Goal: Use online tool/utility: Utilize a website feature to perform a specific function

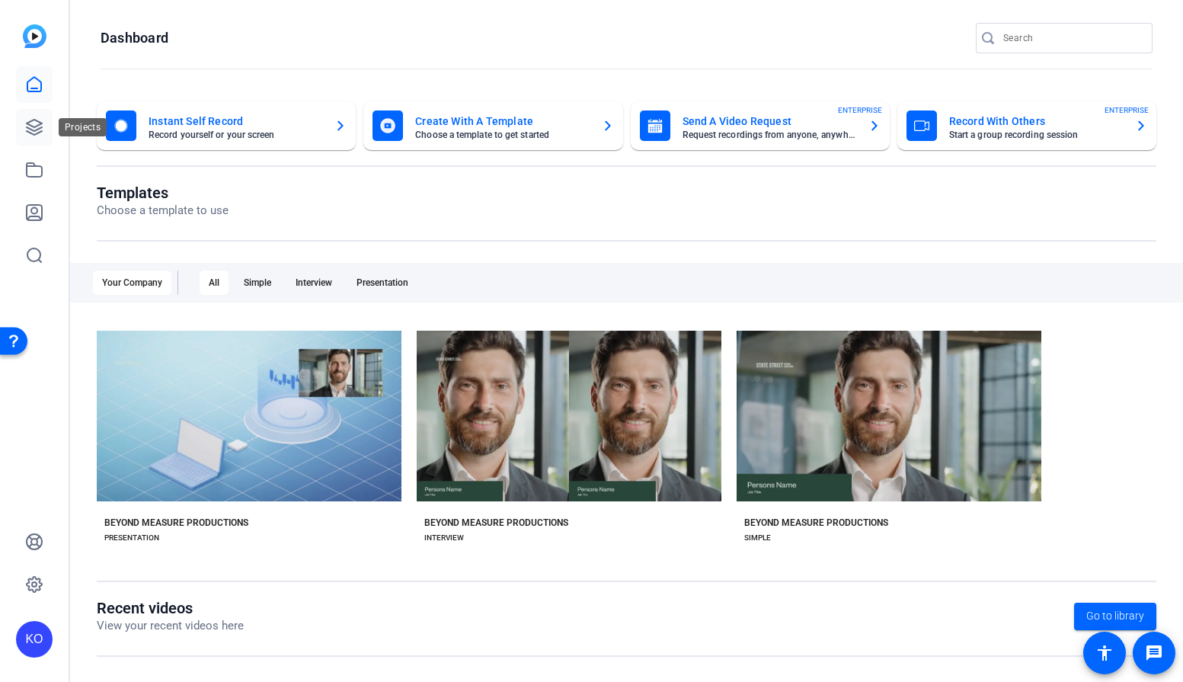
click at [33, 132] on icon at bounding box center [34, 127] width 18 height 18
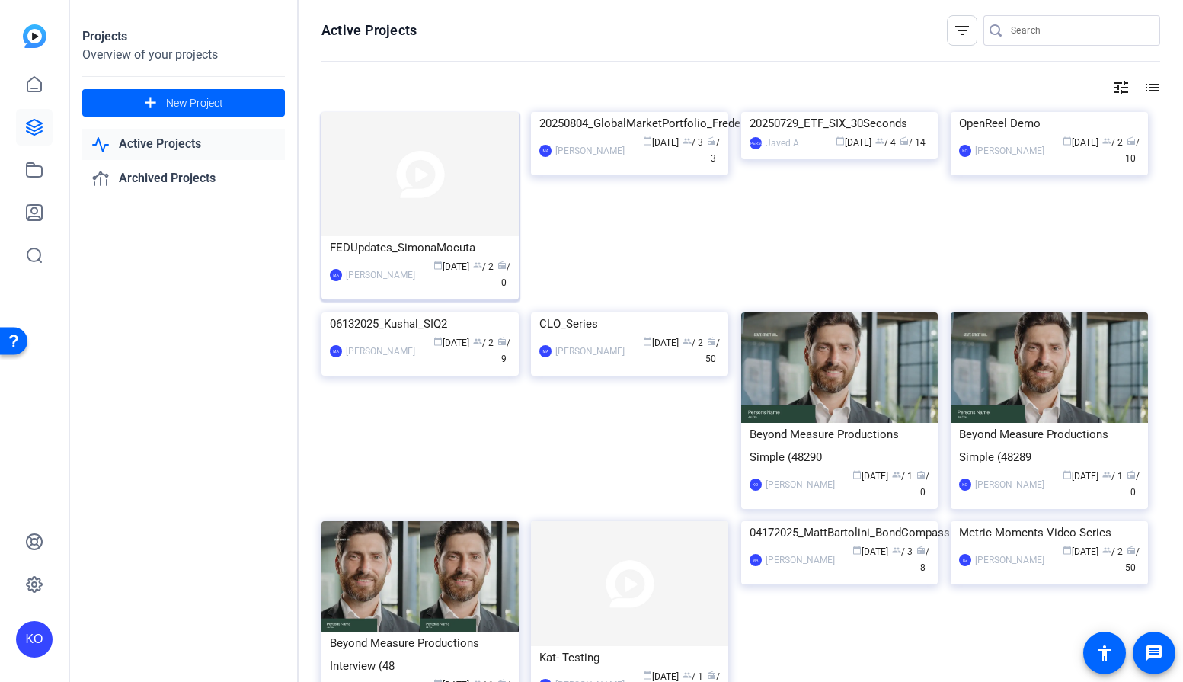
click at [449, 198] on img at bounding box center [420, 174] width 197 height 124
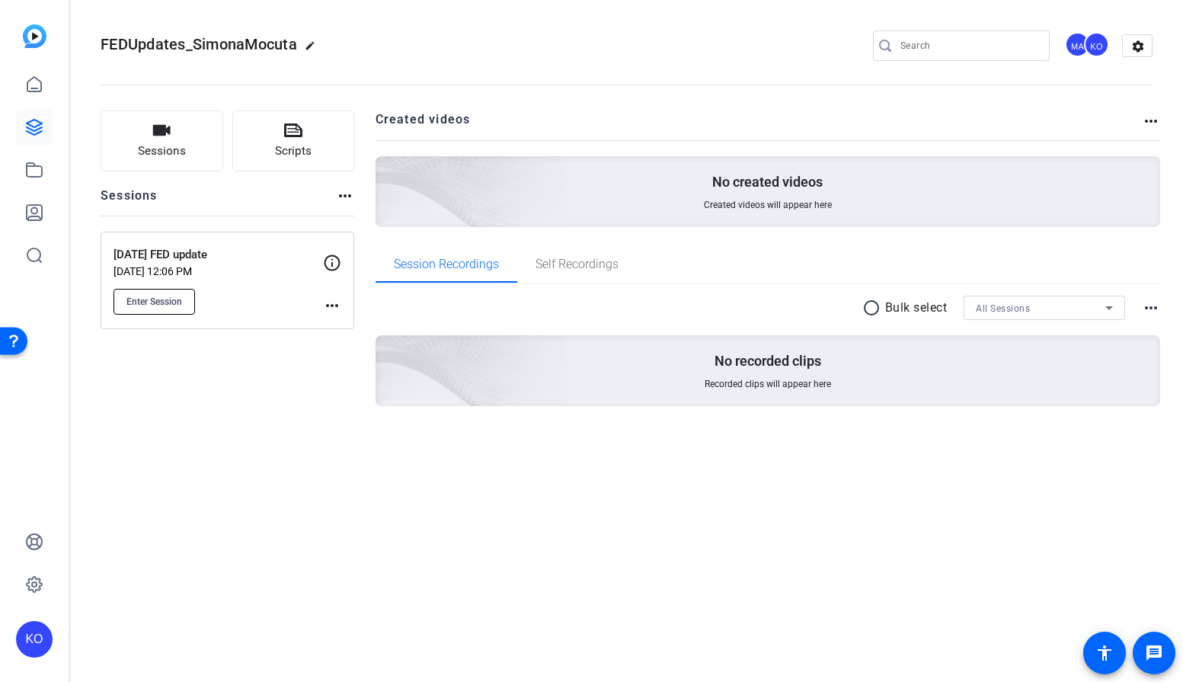
click at [164, 299] on span "Enter Session" at bounding box center [154, 302] width 56 height 12
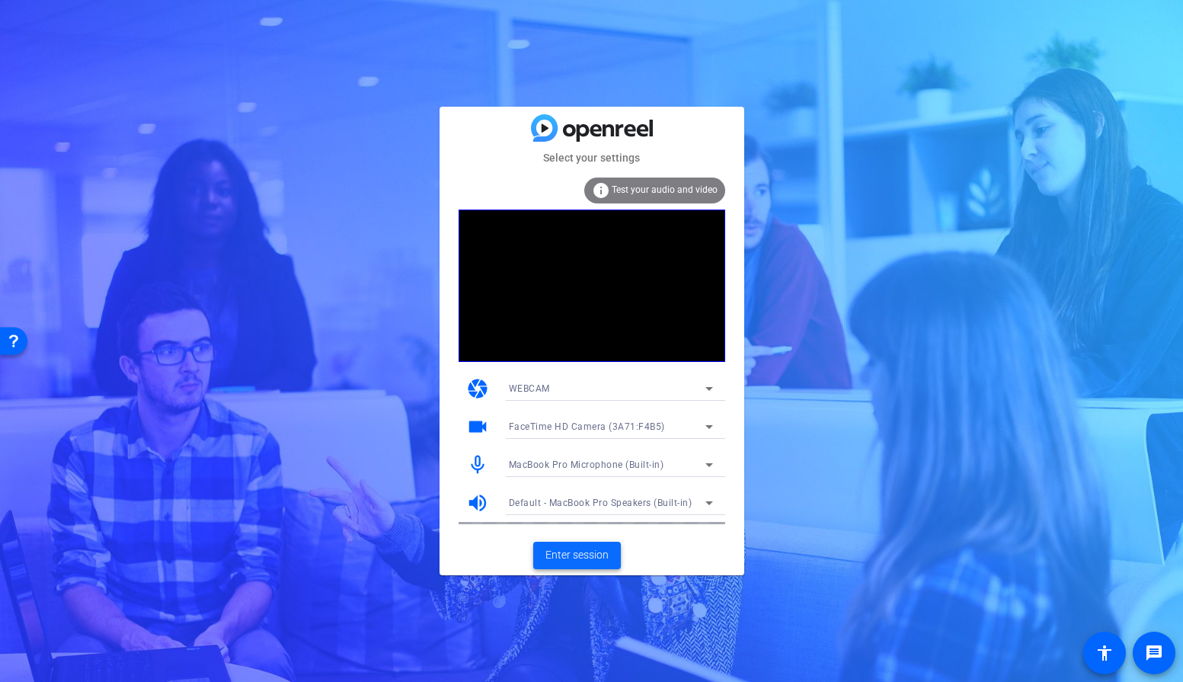
click at [575, 556] on span "Enter session" at bounding box center [576, 555] width 63 height 16
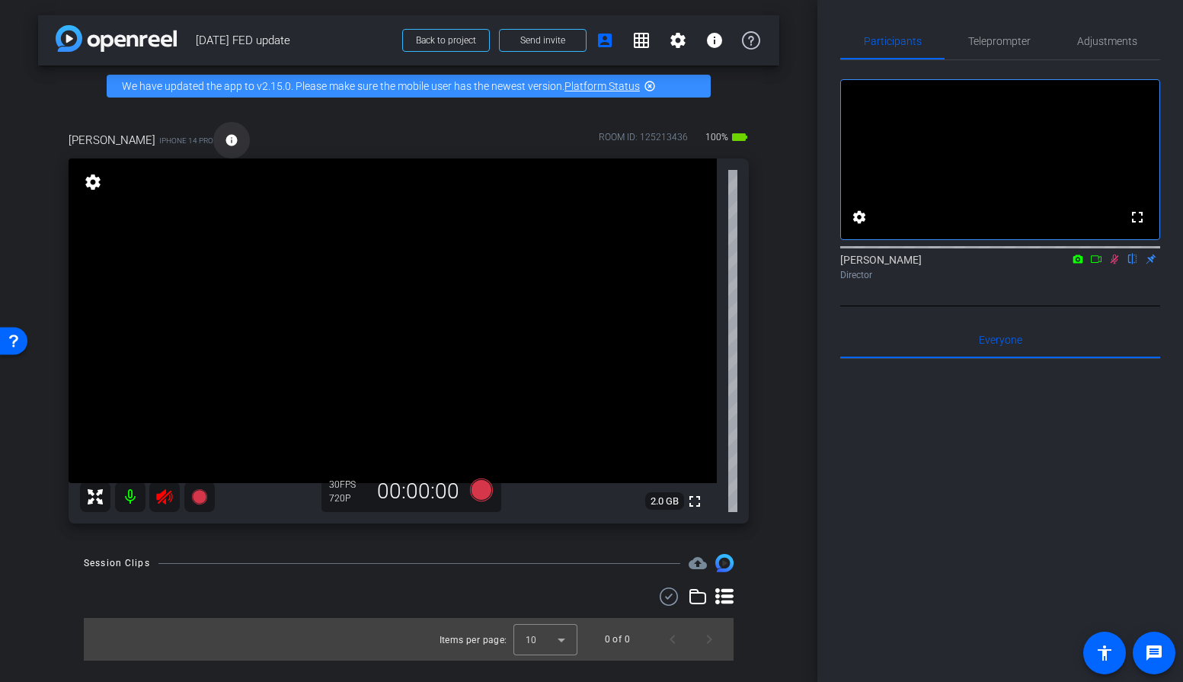
click at [225, 136] on mat-icon "info" at bounding box center [232, 140] width 14 height 14
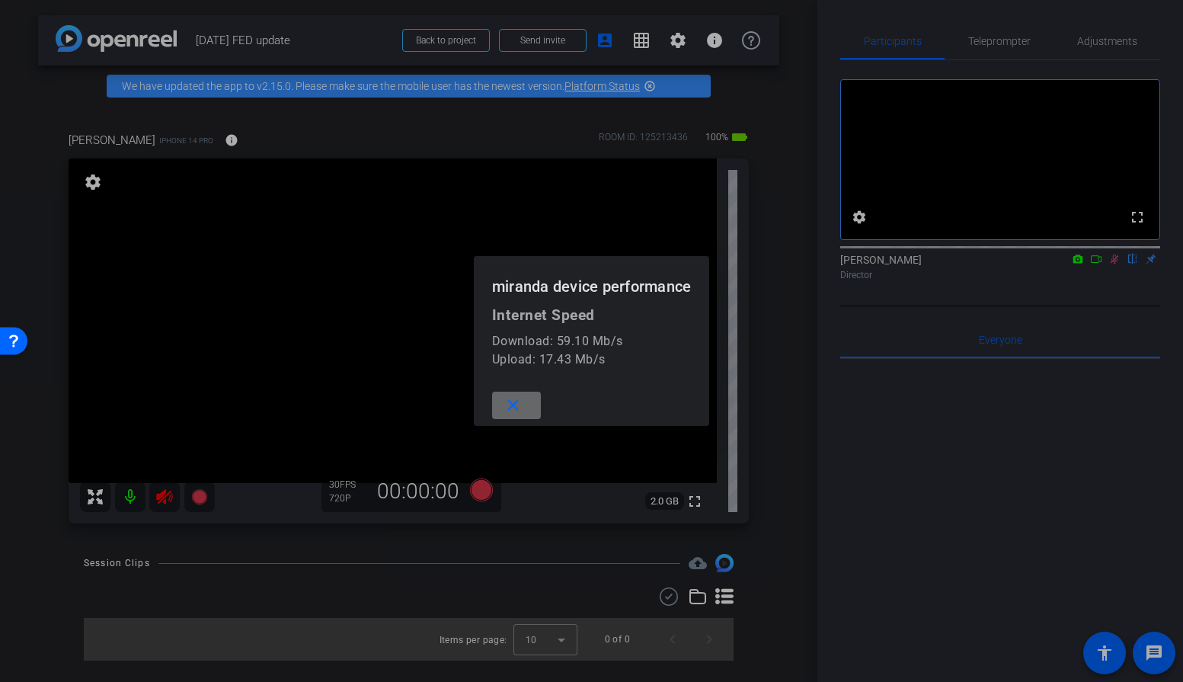
click at [525, 406] on span at bounding box center [516, 405] width 49 height 37
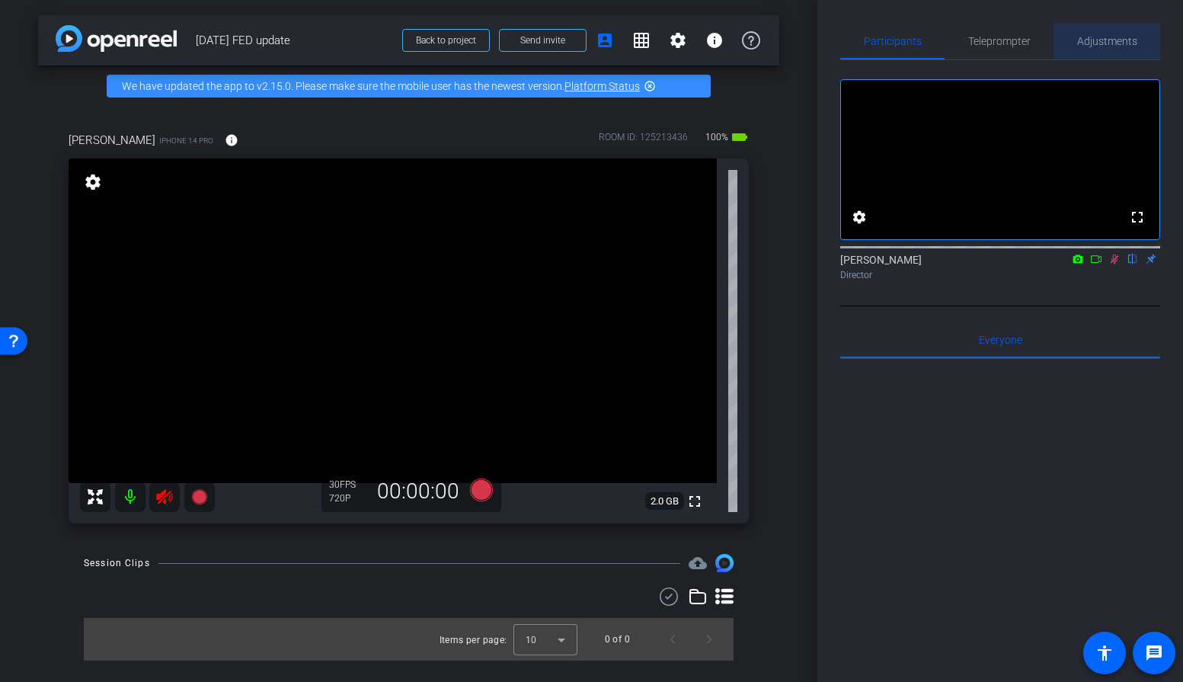
click at [1092, 48] on span "Adjustments" at bounding box center [1107, 41] width 60 height 37
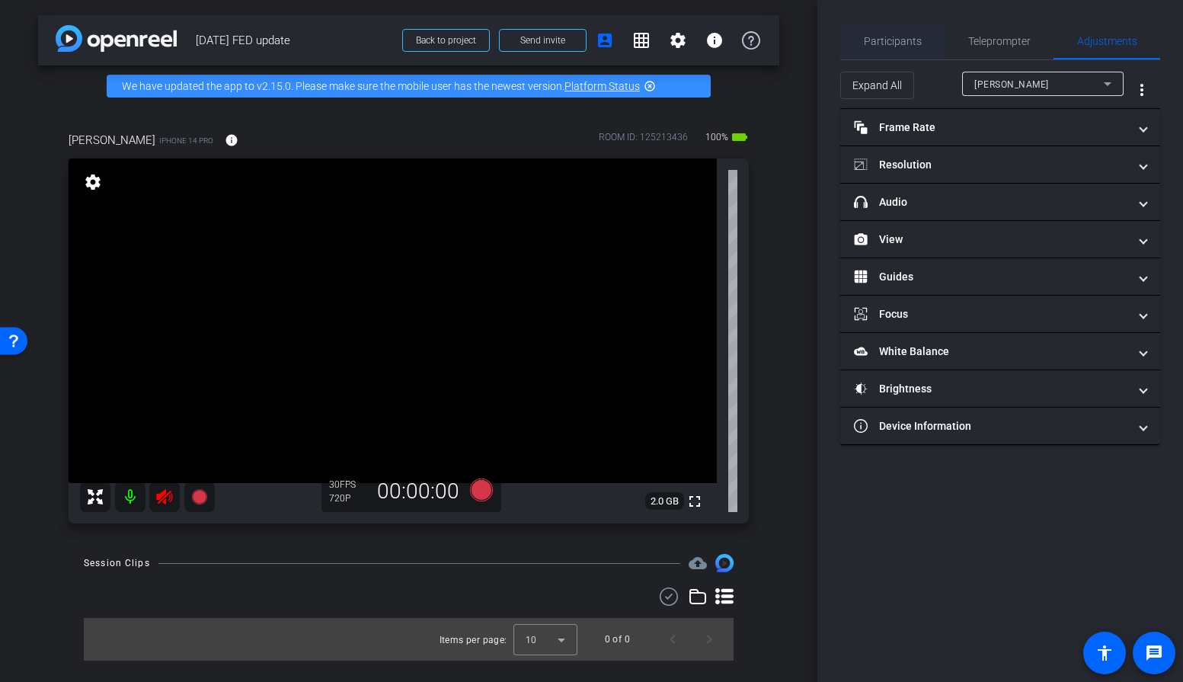
click at [903, 39] on span "Participants" at bounding box center [893, 41] width 58 height 11
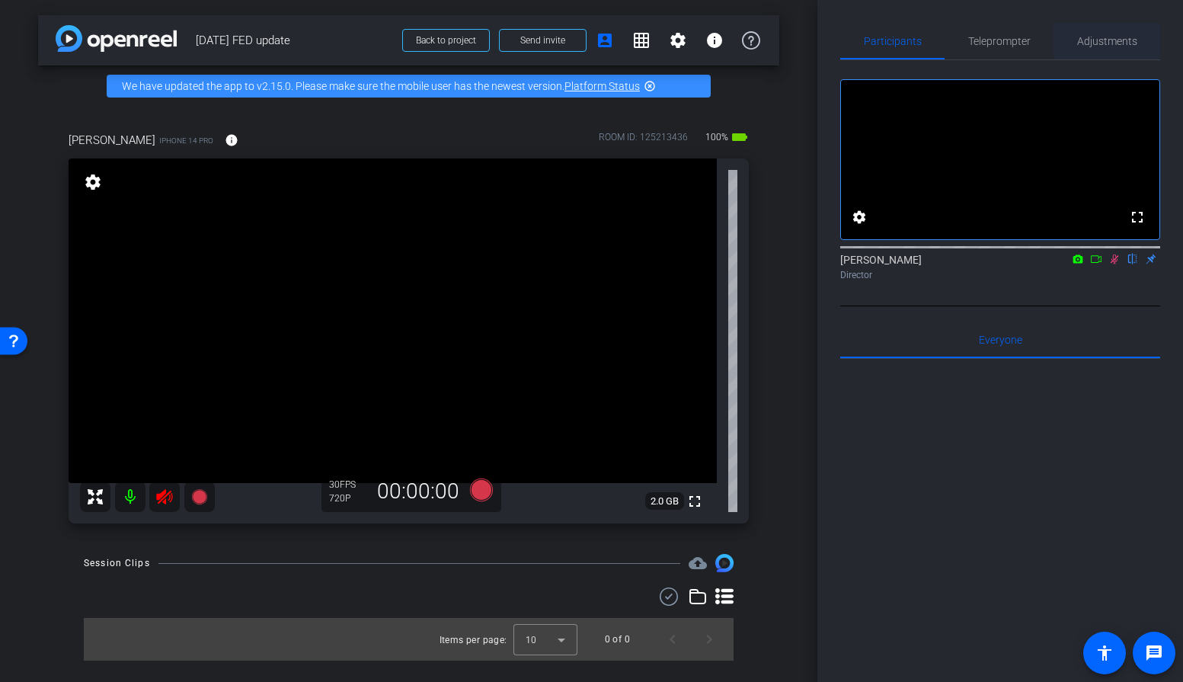
click at [1104, 41] on span "Adjustments" at bounding box center [1107, 41] width 60 height 11
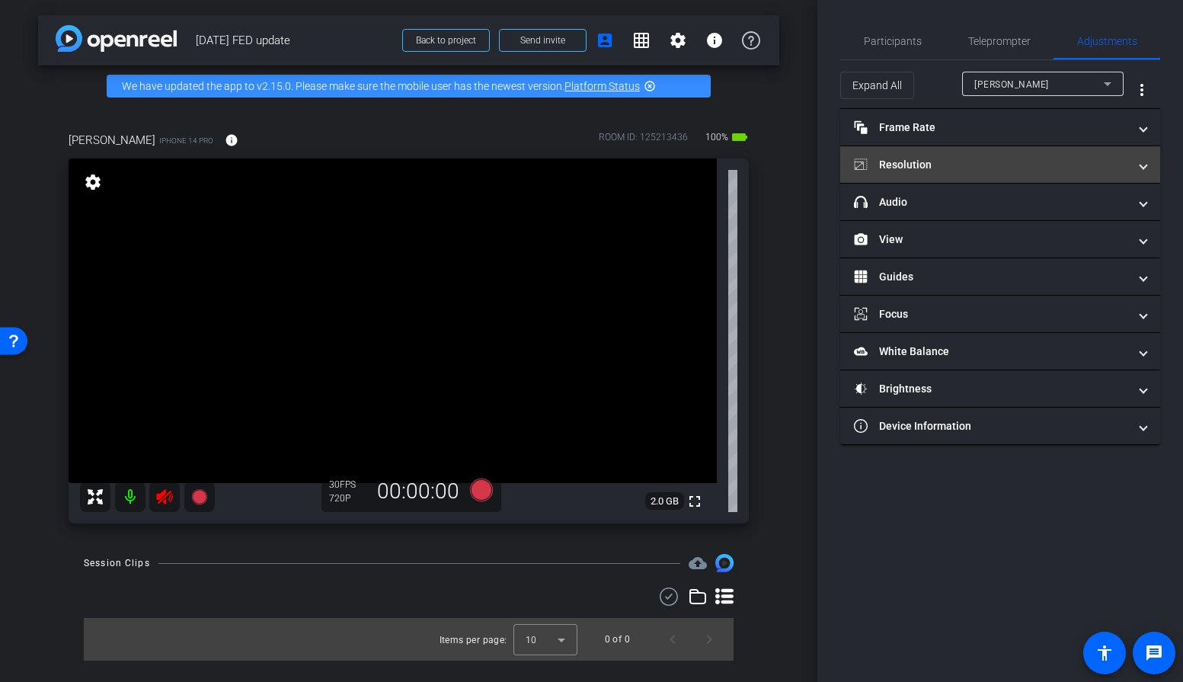
click at [967, 155] on mat-expansion-panel-header "Resolution" at bounding box center [1000, 164] width 320 height 37
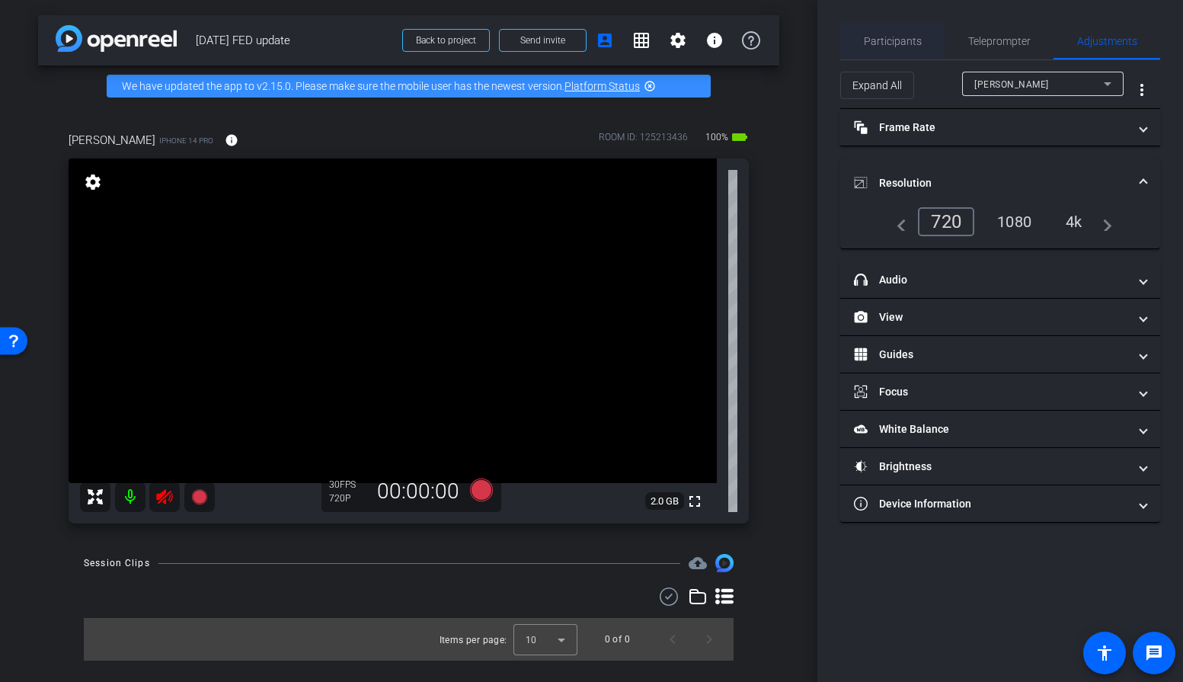
click at [917, 37] on span "Participants" at bounding box center [893, 41] width 58 height 11
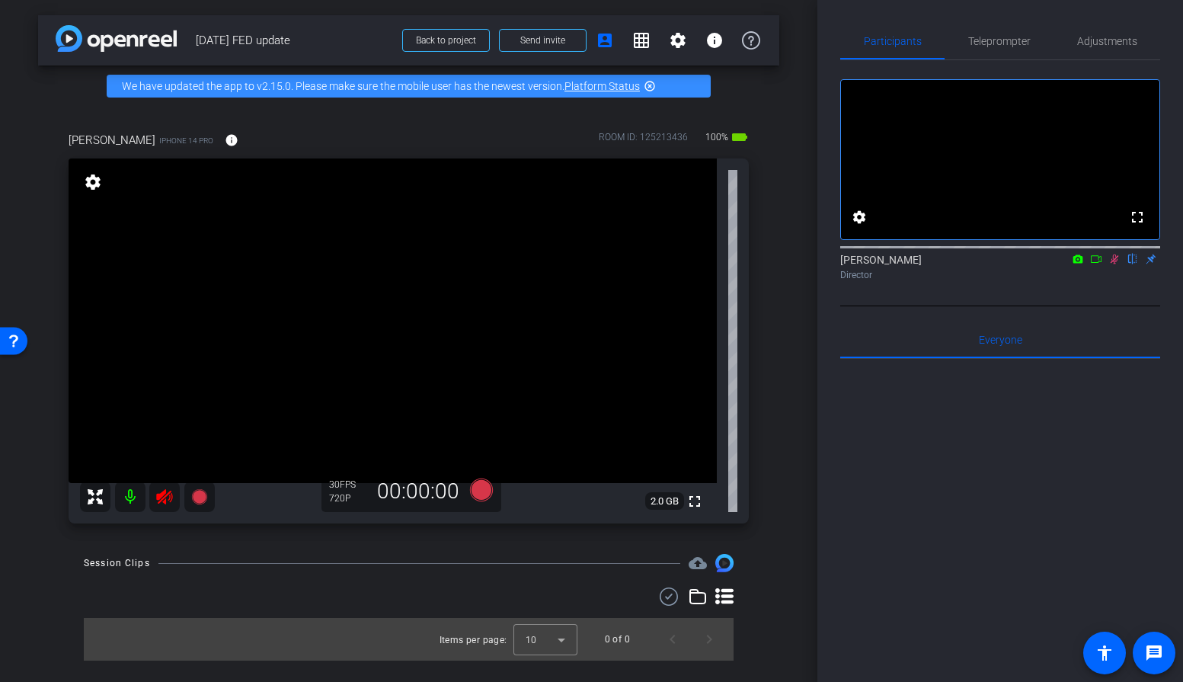
click at [1113, 264] on icon at bounding box center [1115, 259] width 8 height 10
click at [167, 503] on icon at bounding box center [164, 497] width 18 height 18
click at [1113, 47] on span "Adjustments" at bounding box center [1107, 41] width 60 height 37
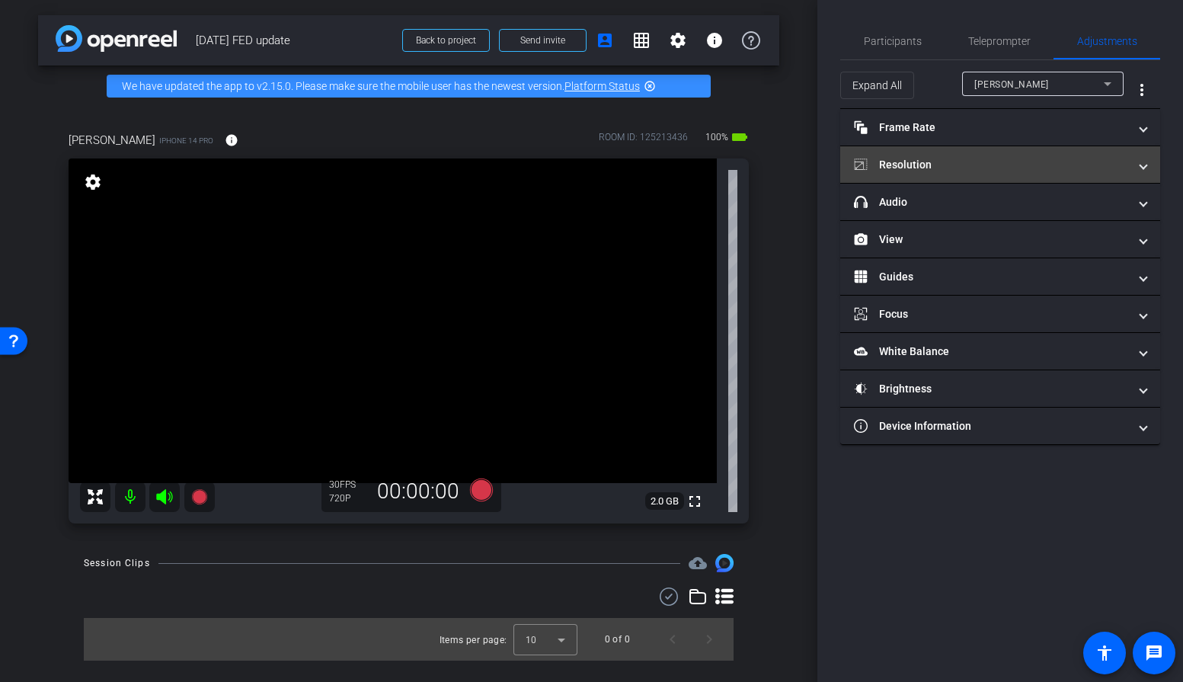
click at [1051, 158] on mat-panel-title "Resolution" at bounding box center [991, 165] width 274 height 16
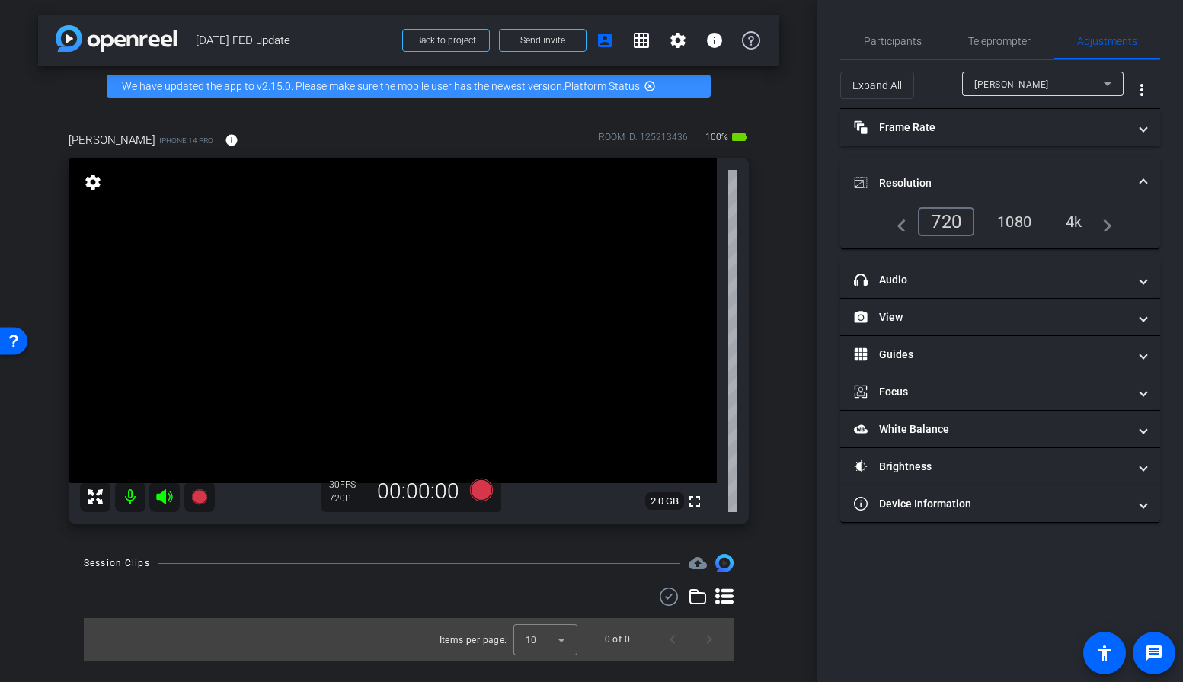
click at [1084, 225] on div "4k" at bounding box center [1074, 222] width 40 height 26
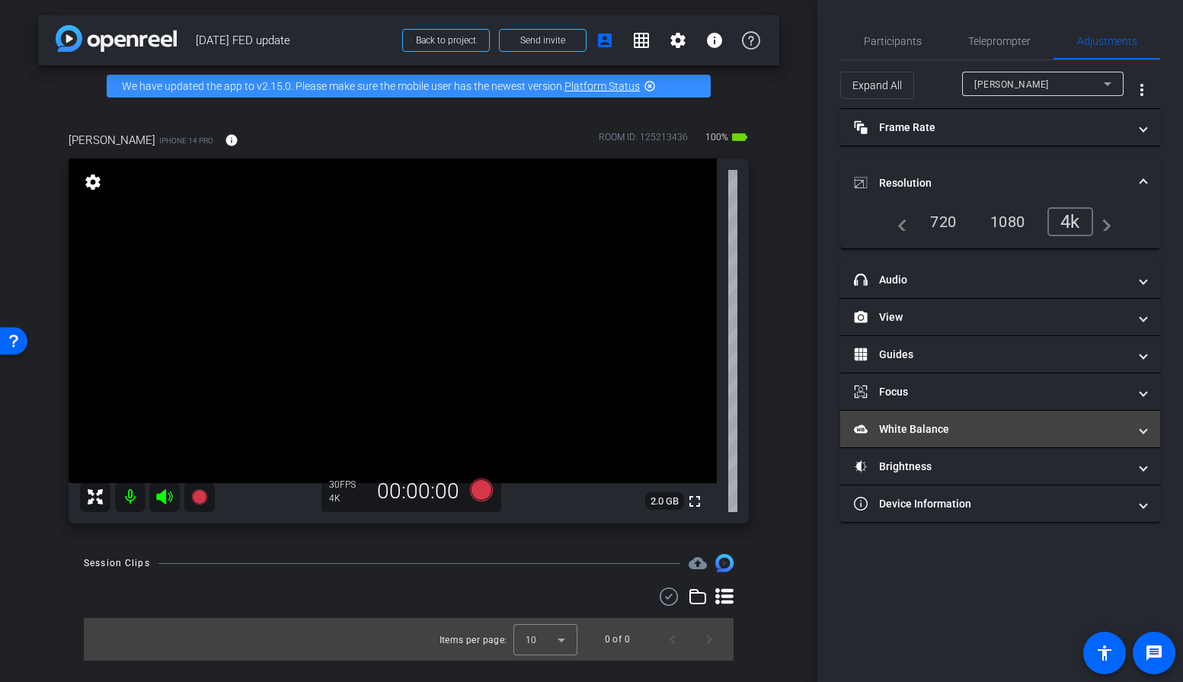
click at [939, 425] on mat-panel-title "White Balance White Balance" at bounding box center [991, 429] width 274 height 16
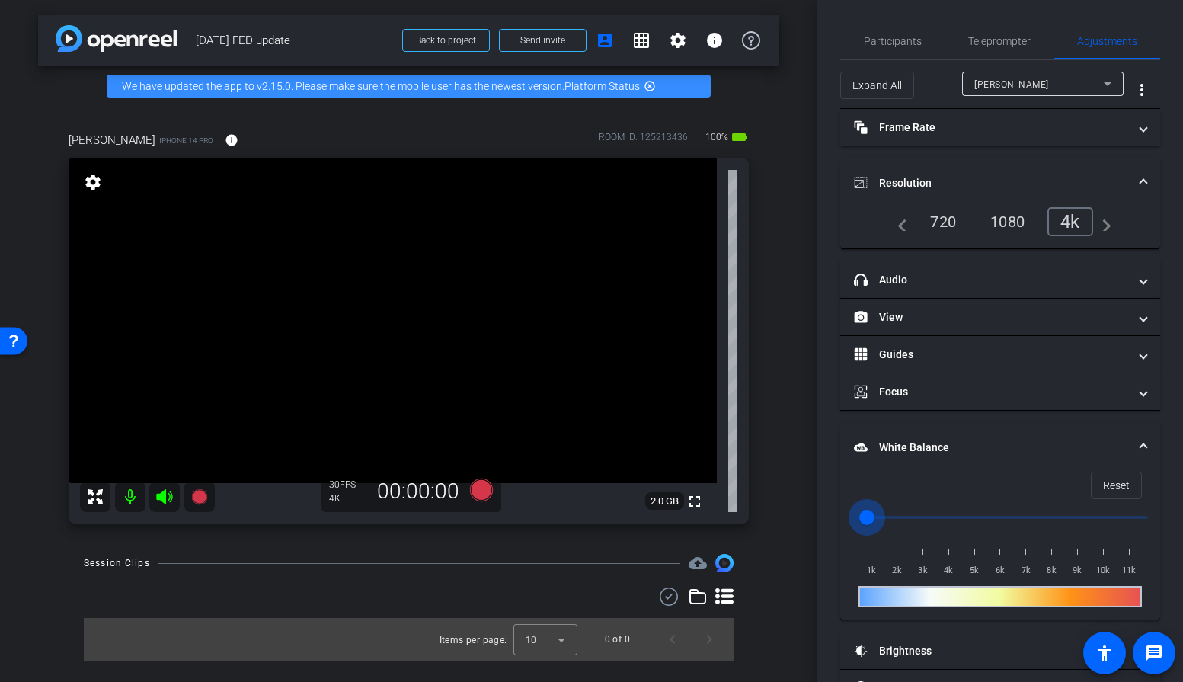
drag, startPoint x: 872, startPoint y: 514, endPoint x: 834, endPoint y: 517, distance: 38.2
click at [849, 517] on input "range" at bounding box center [1006, 518] width 315 height 34
click at [1115, 481] on span "Reset" at bounding box center [1116, 485] width 27 height 29
click at [901, 517] on input "range" at bounding box center [1006, 518] width 315 height 34
drag, startPoint x: 901, startPoint y: 517, endPoint x: 840, endPoint y: 517, distance: 60.2
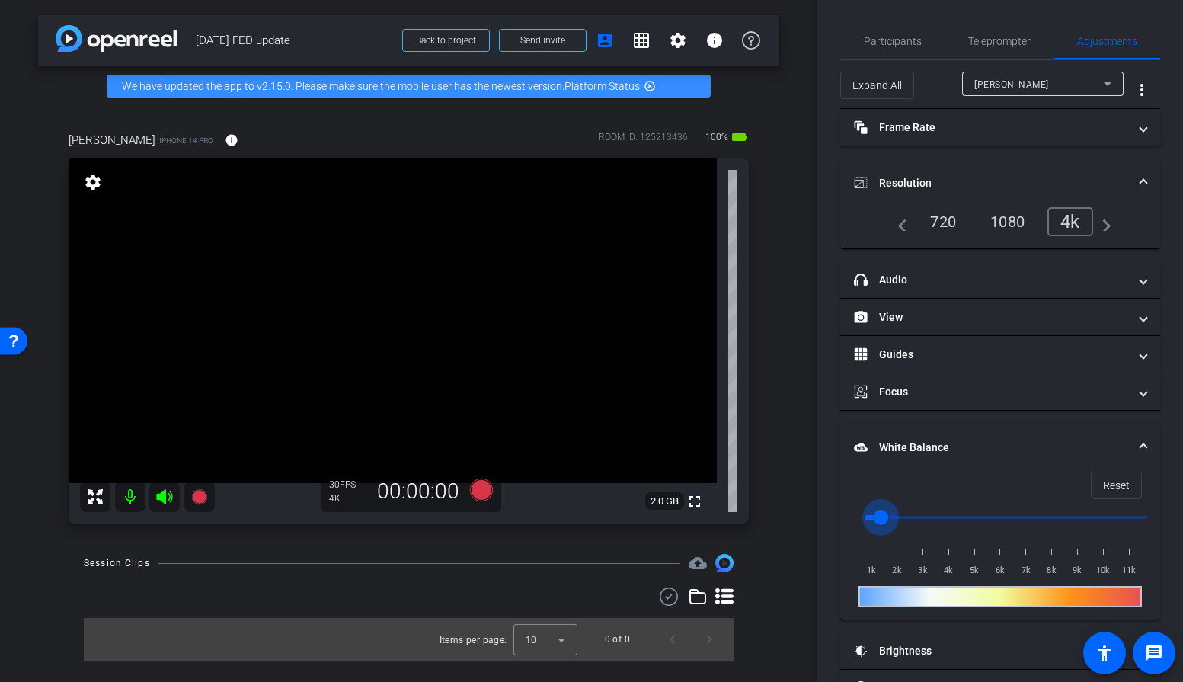
type input "1000"
click at [849, 517] on input "range" at bounding box center [1006, 518] width 315 height 34
click at [1106, 481] on span "Reset" at bounding box center [1116, 485] width 27 height 29
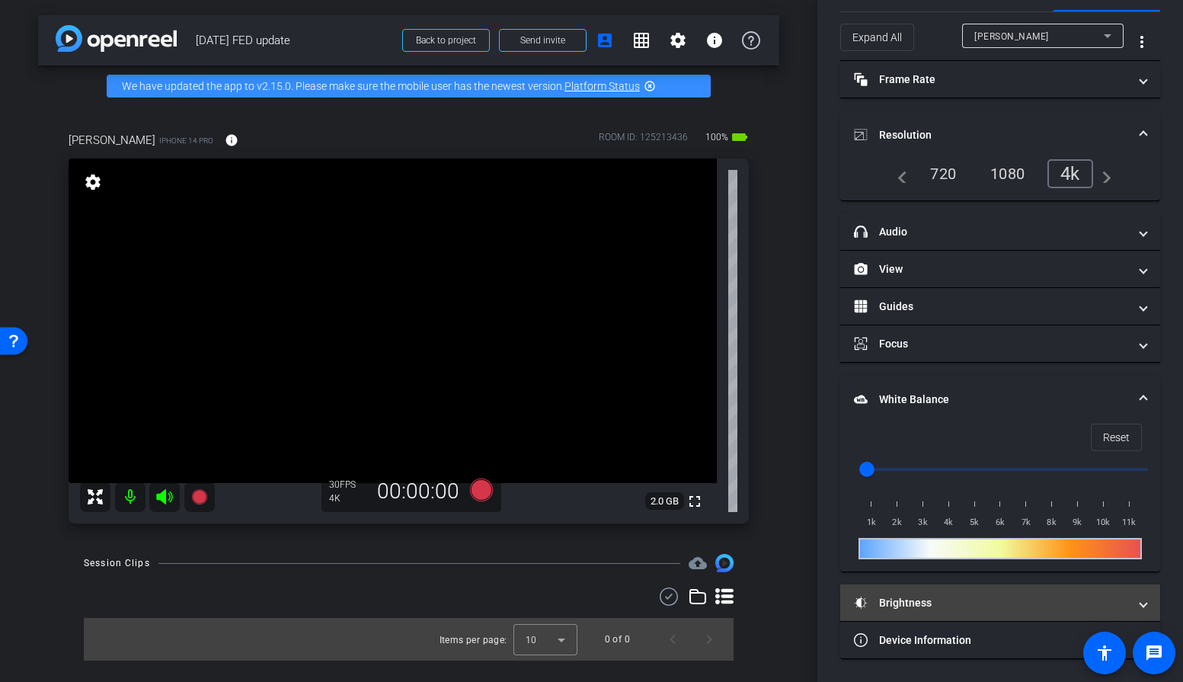
click at [996, 609] on mat-panel-title "Brightness" at bounding box center [991, 603] width 274 height 16
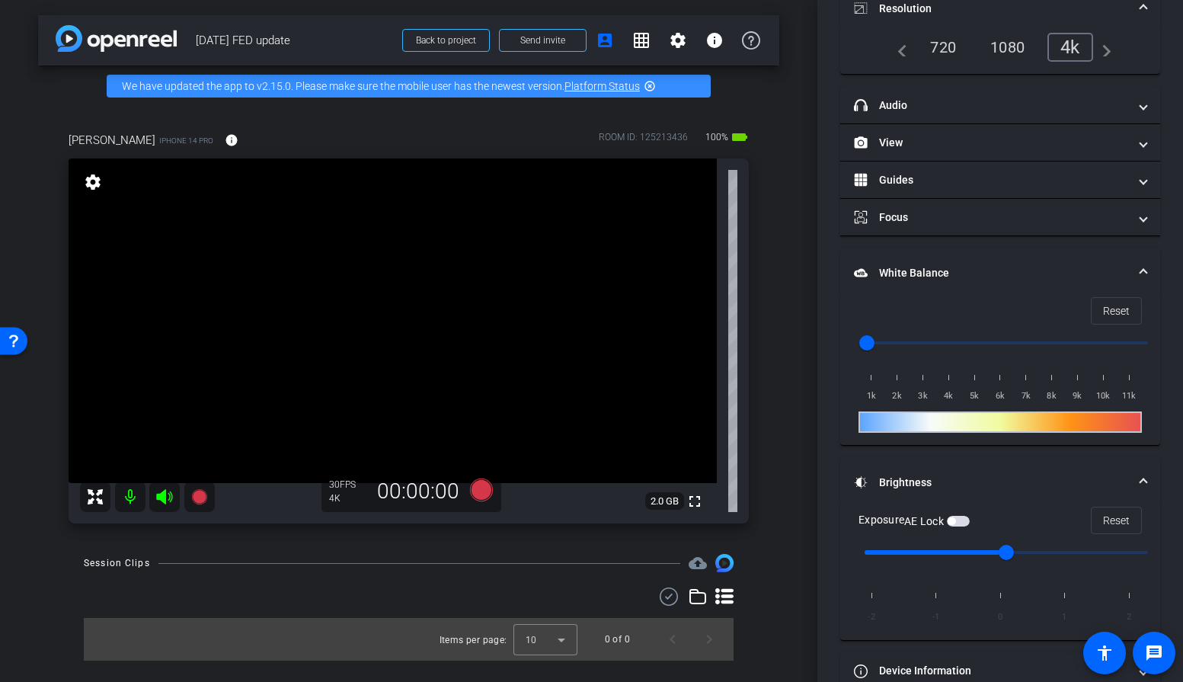
scroll to position [181, 0]
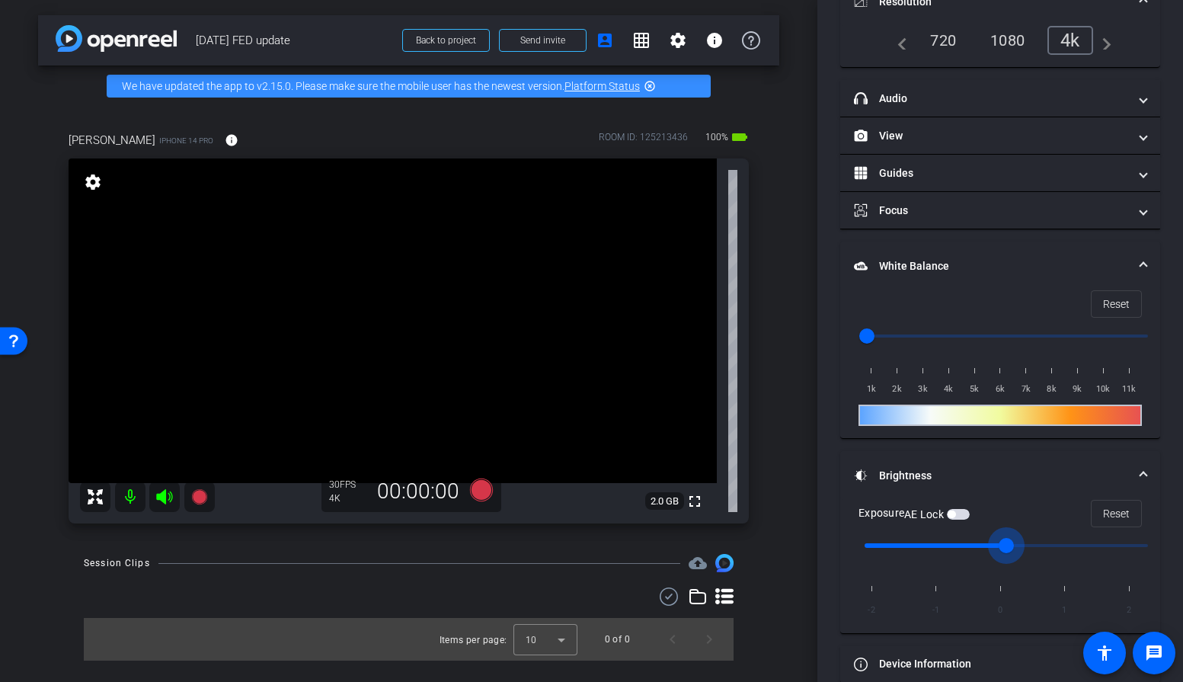
drag, startPoint x: 1012, startPoint y: 545, endPoint x: 1036, endPoint y: 547, distance: 24.5
click at [1036, 547] on input "range" at bounding box center [1006, 546] width 315 height 34
click at [1027, 542] on input "range" at bounding box center [1006, 546] width 315 height 34
drag, startPoint x: 1001, startPoint y: 548, endPoint x: 1027, endPoint y: 547, distance: 25.9
click at [1027, 547] on input "range" at bounding box center [1006, 546] width 315 height 34
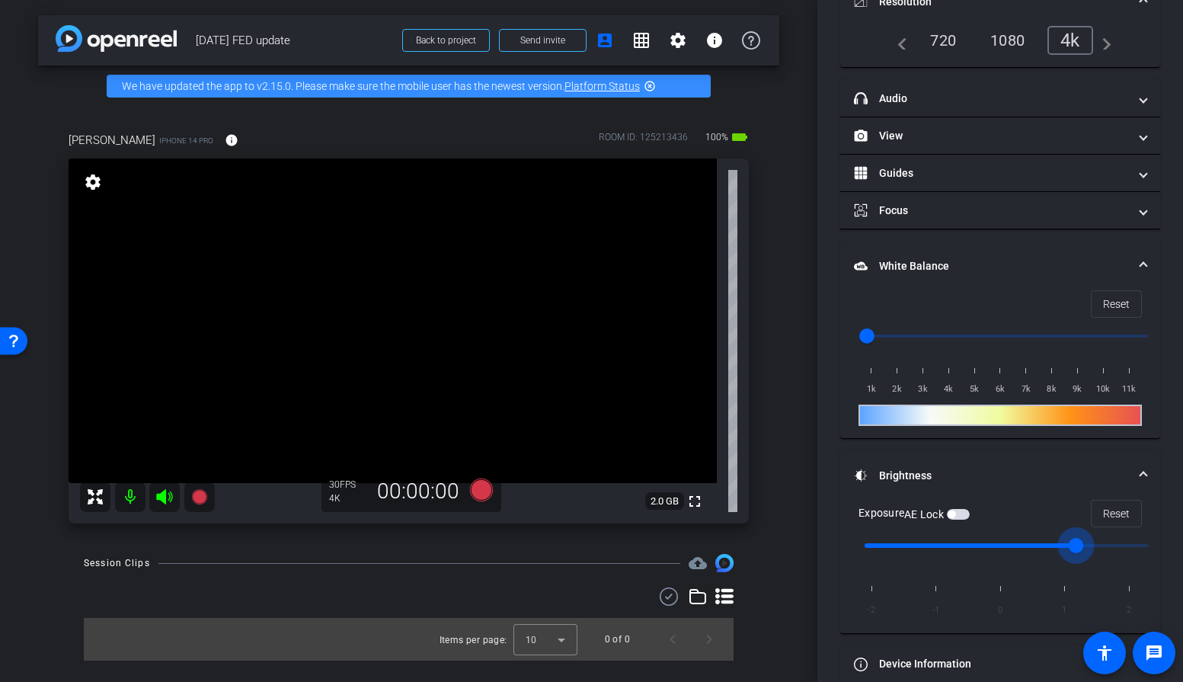
type input "0"
drag, startPoint x: 1012, startPoint y: 544, endPoint x: 1039, endPoint y: 542, distance: 27.5
click at [1039, 542] on input "range" at bounding box center [1006, 546] width 315 height 34
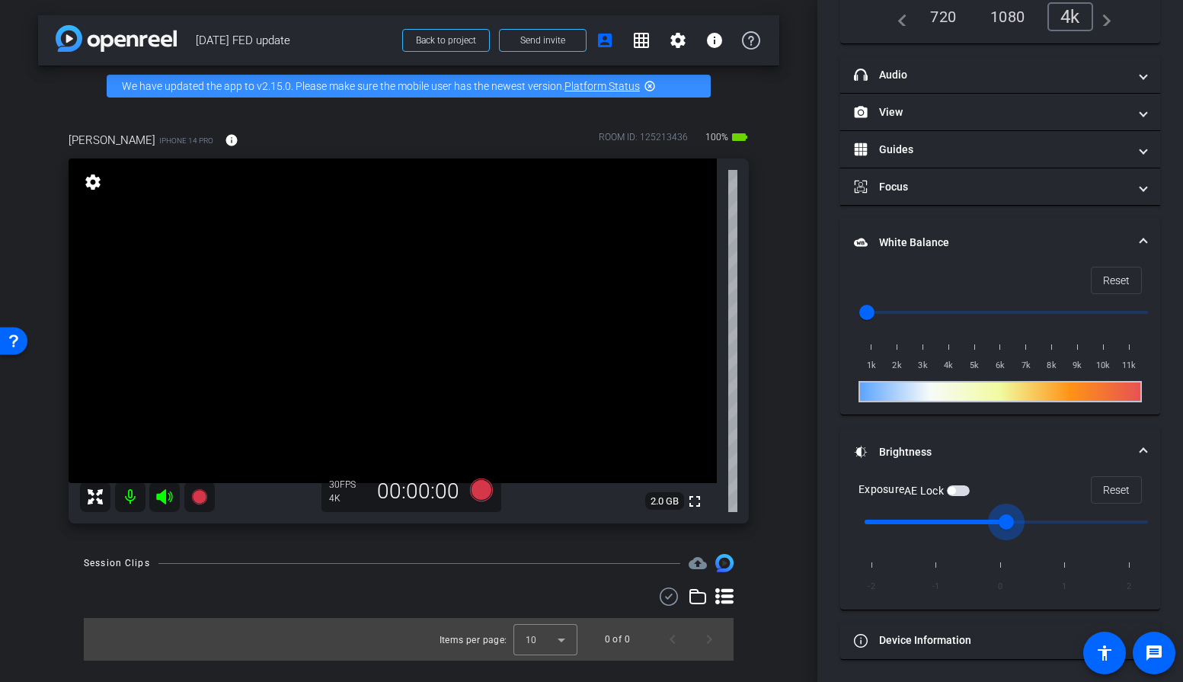
drag, startPoint x: 1013, startPoint y: 518, endPoint x: 1030, endPoint y: 518, distance: 16.8
click at [1030, 519] on input "range" at bounding box center [1006, 522] width 315 height 34
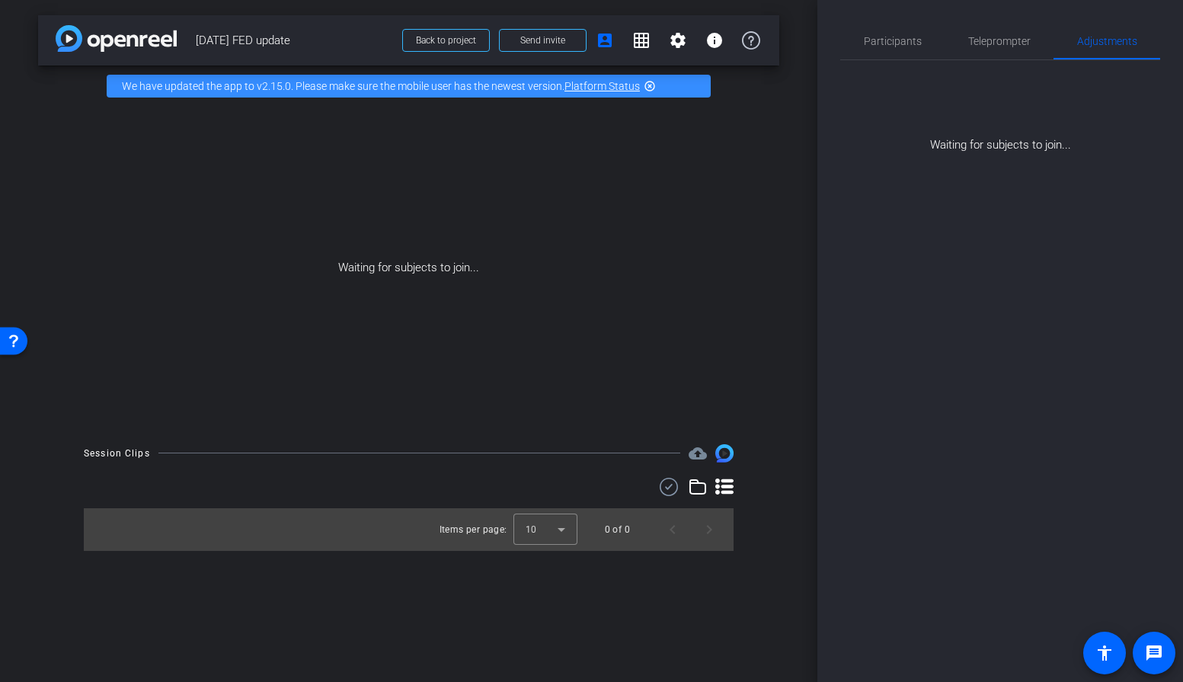
scroll to position [0, 0]
